Goal: Transaction & Acquisition: Purchase product/service

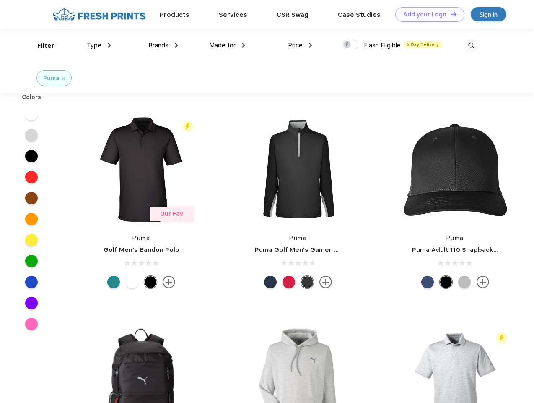
click at [427, 14] on link "Add your Logo Design Tool" at bounding box center [429, 14] width 69 height 15
click at [0, 0] on div "Design Tool" at bounding box center [0, 0] width 0 height 0
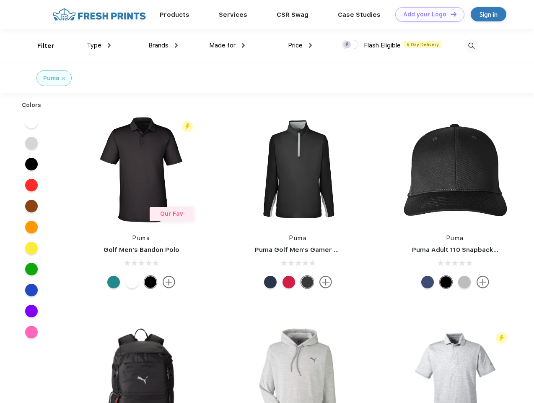
click at [450, 14] on link "Add your Logo Design Tool" at bounding box center [429, 14] width 69 height 15
click at [40, 46] on div "Filter" at bounding box center [45, 46] width 17 height 10
click at [99, 45] on span "Type" at bounding box center [94, 46] width 15 height 8
click at [163, 45] on span "Brands" at bounding box center [158, 46] width 20 height 8
click at [227, 45] on span "Made for" at bounding box center [222, 46] width 26 height 8
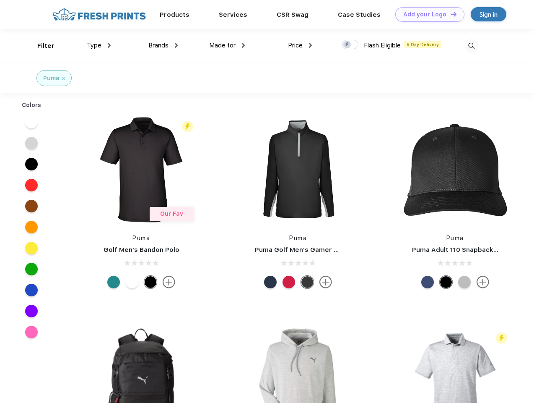
click at [300, 45] on span "Price" at bounding box center [295, 46] width 15 height 8
click at [351, 45] on div at bounding box center [350, 44] width 16 height 9
click at [348, 45] on input "checkbox" at bounding box center [344, 41] width 5 height 5
click at [471, 46] on img at bounding box center [472, 46] width 14 height 14
